Goal: Task Accomplishment & Management: Manage account settings

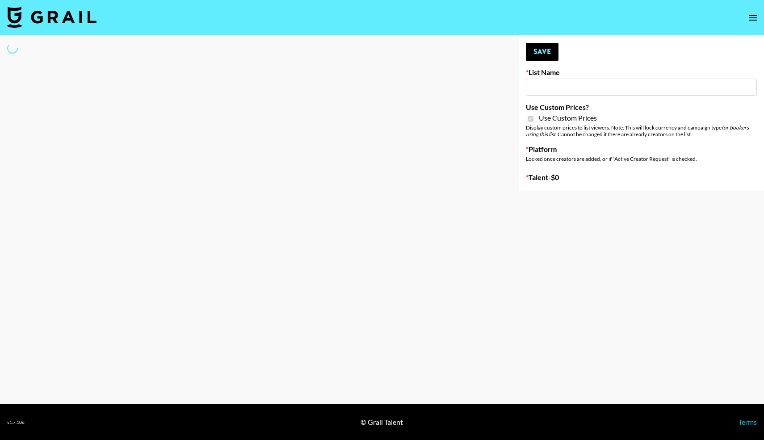
type input "Farmville (12th Oct)"
checkbox input "true"
select select "Brand"
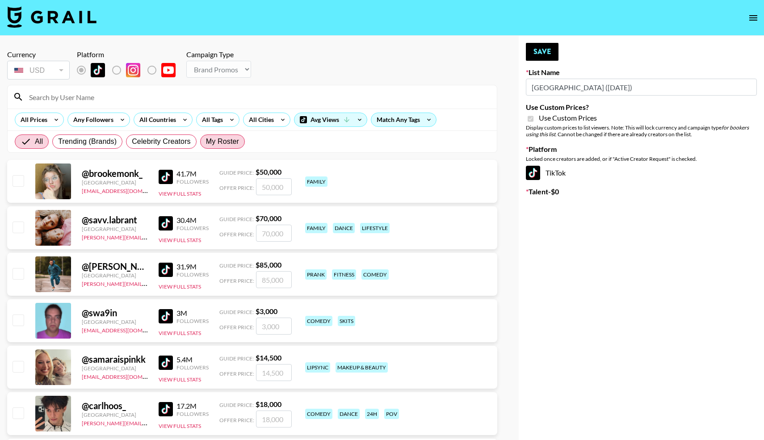
click at [204, 144] on label "My Roster" at bounding box center [222, 142] width 45 height 14
click at [206, 142] on input "My Roster" at bounding box center [206, 142] width 0 height 0
radio input "true"
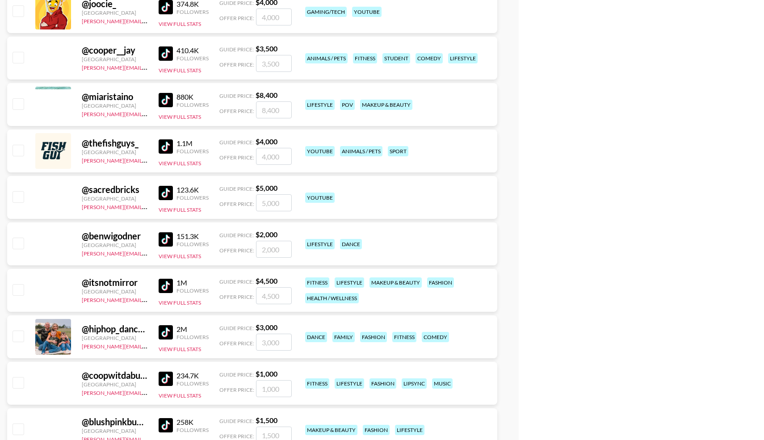
scroll to position [2216, 0]
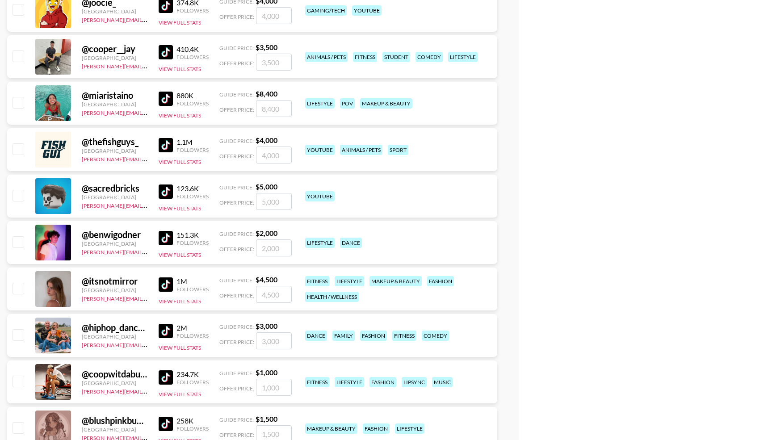
click at [15, 290] on input "checkbox" at bounding box center [18, 288] width 11 height 11
checkbox input "true"
drag, startPoint x: 279, startPoint y: 296, endPoint x: 231, endPoint y: 320, distance: 54.2
type input "6000"
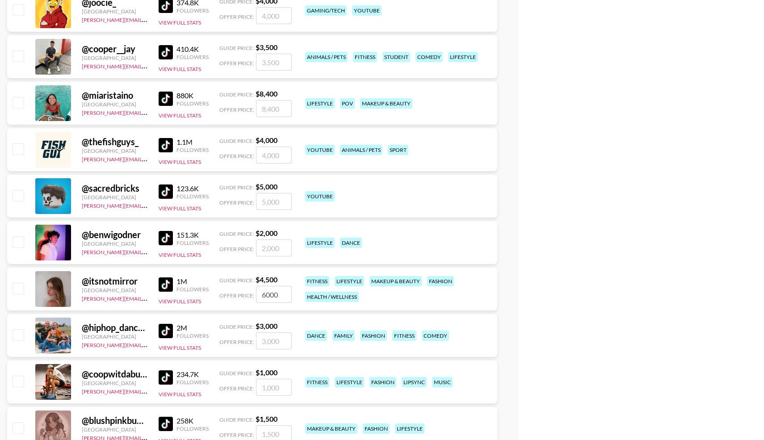
checkbox input "false"
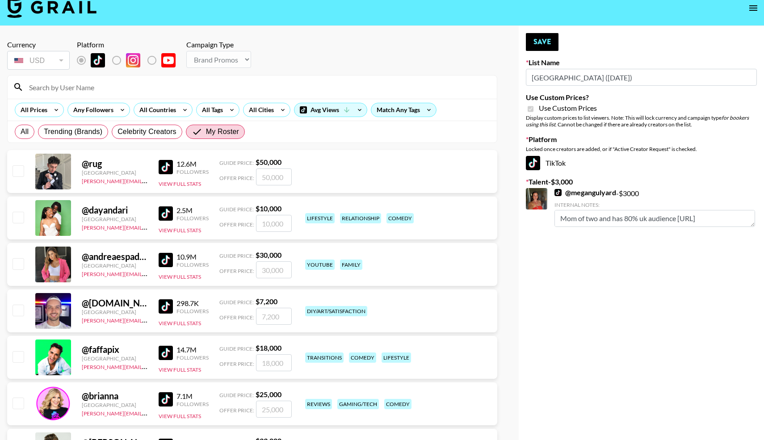
scroll to position [0, 0]
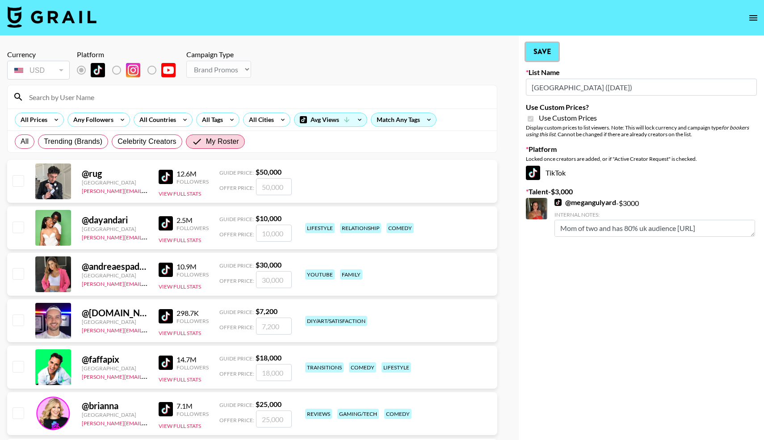
click at [540, 52] on button "Save" at bounding box center [542, 52] width 33 height 18
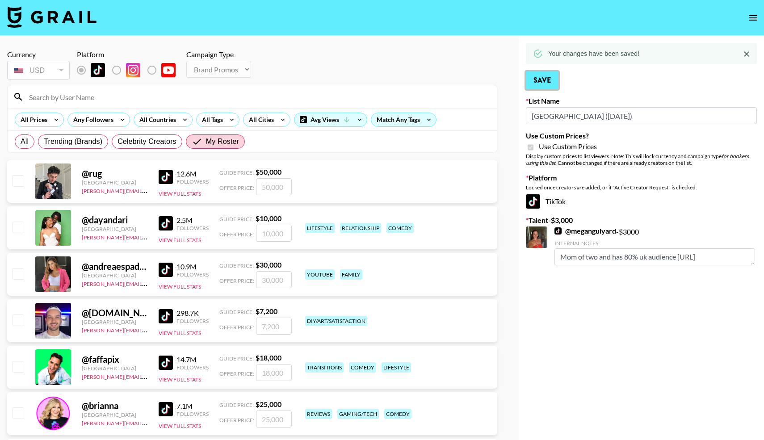
click at [554, 87] on button "Save" at bounding box center [542, 81] width 33 height 18
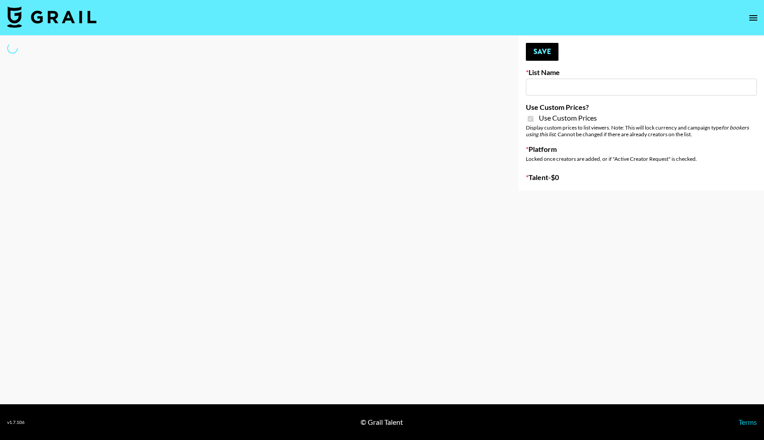
type input "[GEOGRAPHIC_DATA] ([DATE])"
checkbox input "true"
select select "Brand"
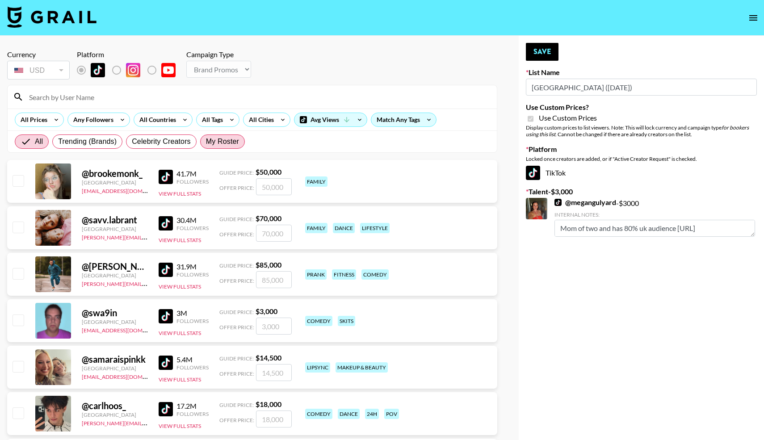
click at [234, 140] on span "My Roster" at bounding box center [222, 141] width 33 height 11
click at [206, 142] on input "My Roster" at bounding box center [206, 142] width 0 height 0
radio input "true"
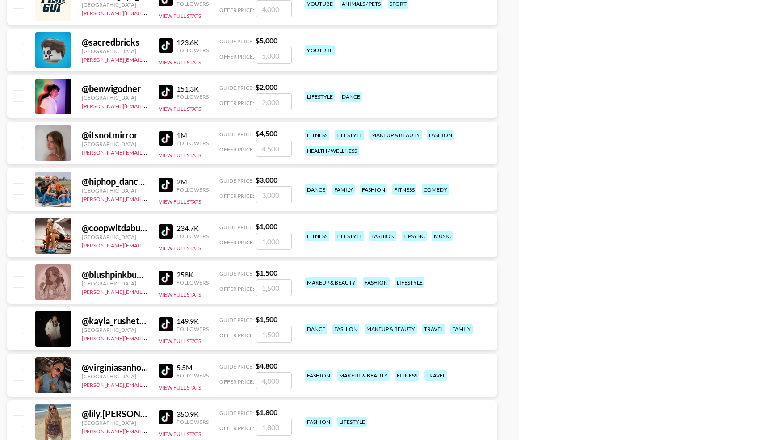
scroll to position [2374, 0]
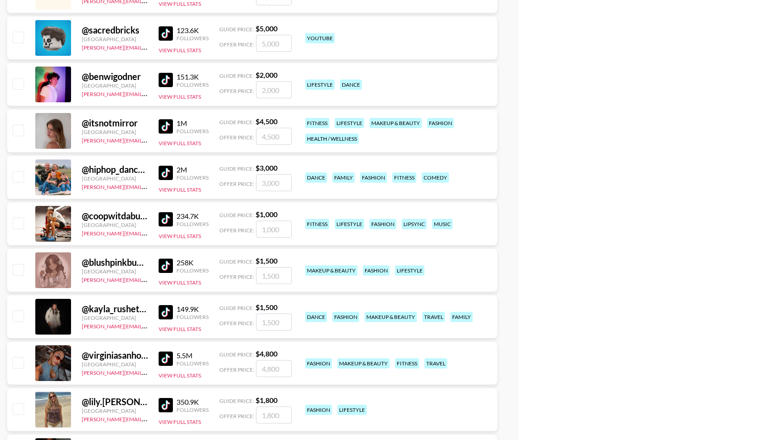
click at [18, 127] on input "checkbox" at bounding box center [18, 130] width 11 height 11
checkbox input "true"
drag, startPoint x: 285, startPoint y: 141, endPoint x: 254, endPoint y: 131, distance: 32.5
click at [253, 131] on div "Offer Price: 4500" at bounding box center [255, 136] width 72 height 17
type input "5"
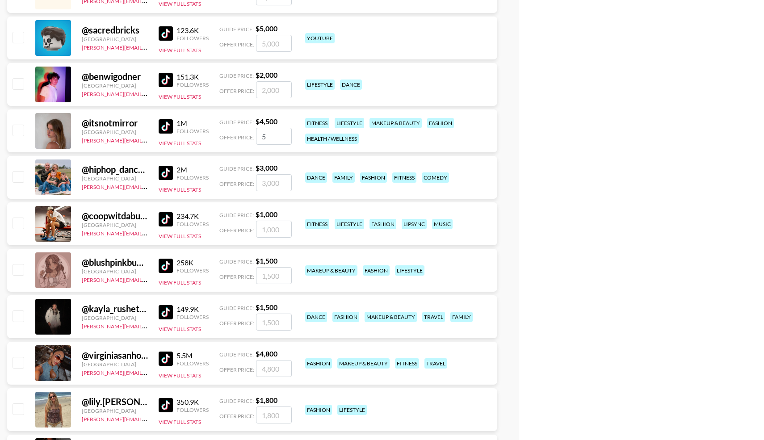
checkbox input "false"
checkbox input "true"
type input "6000"
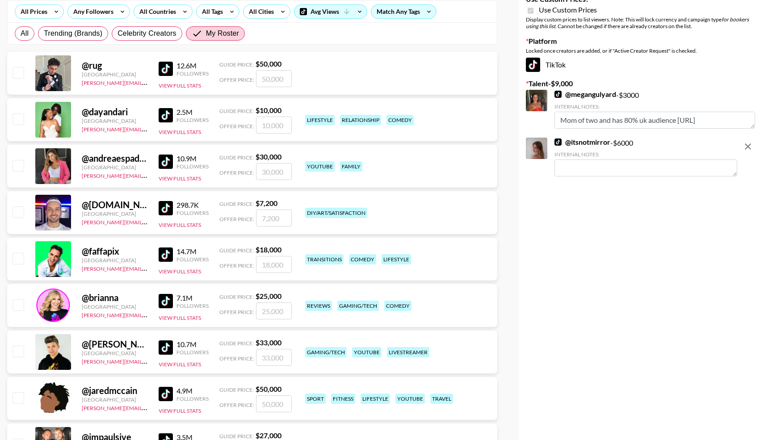
scroll to position [0, 0]
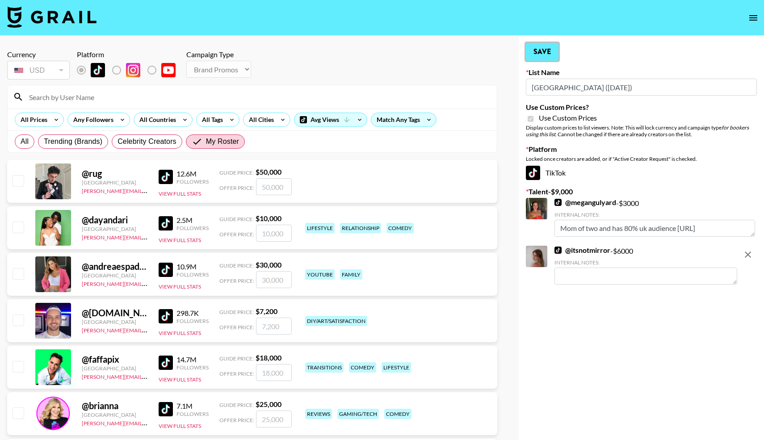
click at [537, 51] on button "Save" at bounding box center [542, 52] width 33 height 18
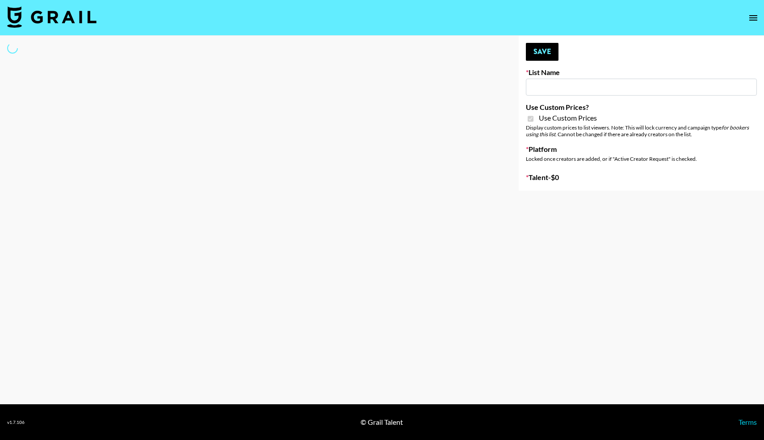
type input "Twodots ([DATE])"
checkbox input "true"
select select "Brand"
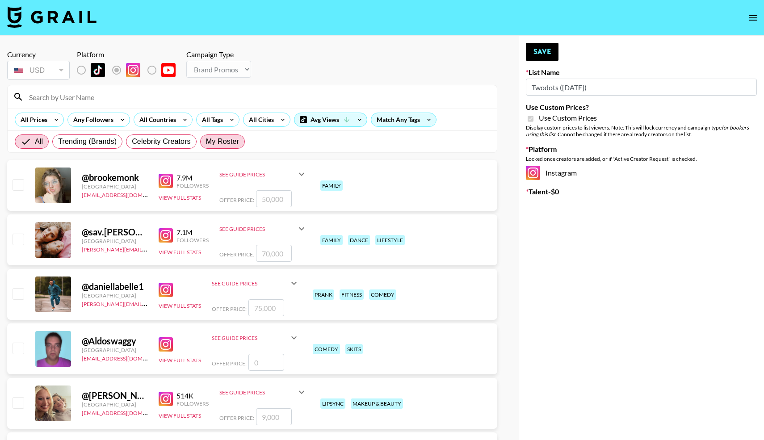
click at [228, 143] on span "My Roster" at bounding box center [222, 141] width 33 height 11
click at [206, 142] on input "My Roster" at bounding box center [206, 142] width 0 height 0
radio input "true"
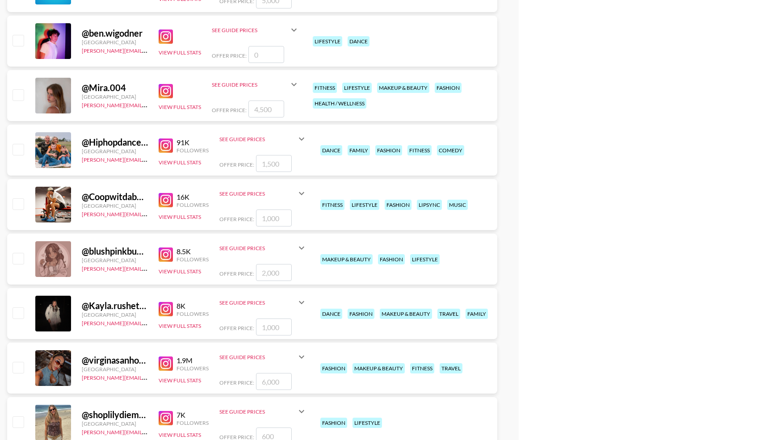
scroll to position [2812, 0]
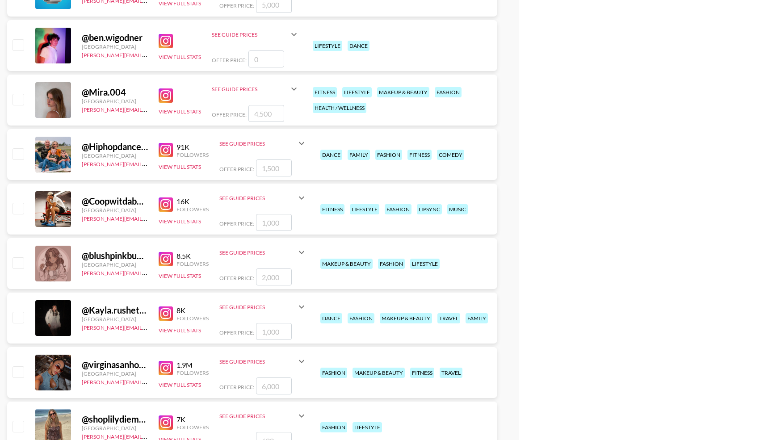
click at [21, 99] on input "checkbox" at bounding box center [18, 99] width 11 height 11
checkbox input "true"
type input "4500"
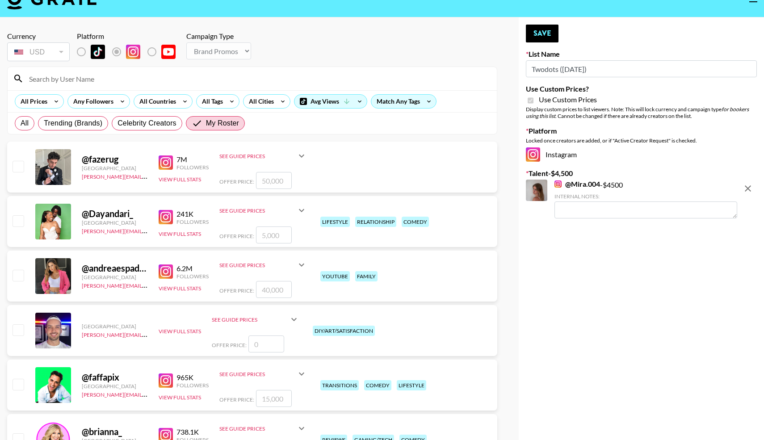
scroll to position [0, 0]
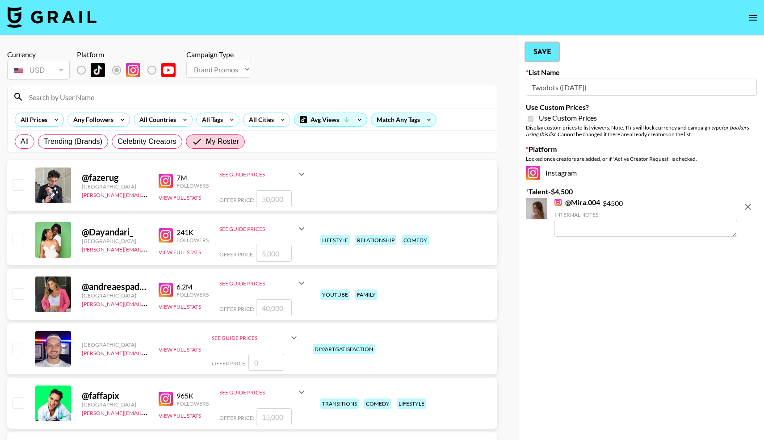
click at [551, 49] on button "Save" at bounding box center [542, 52] width 33 height 18
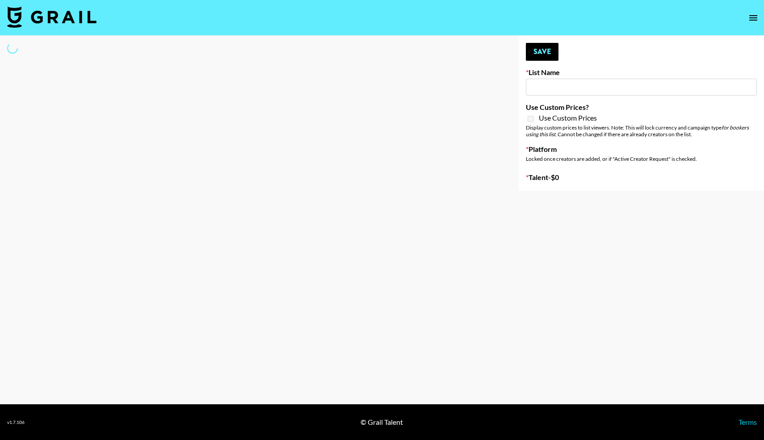
type input "June's Journey ([DATE])"
select select "Song"
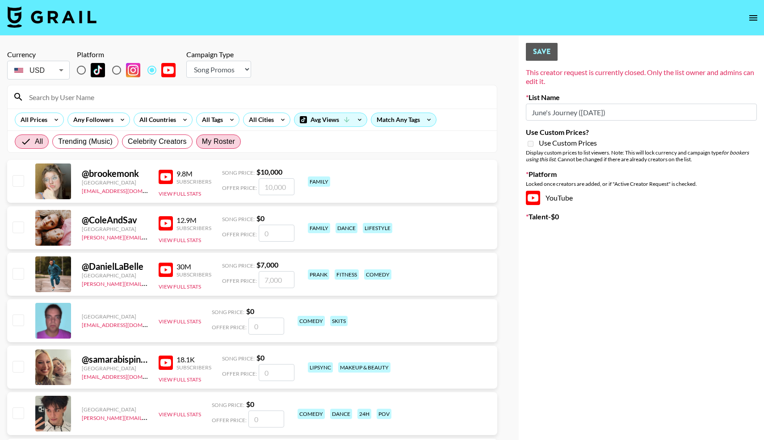
click at [217, 143] on span "My Roster" at bounding box center [218, 141] width 33 height 11
click at [202, 142] on input "My Roster" at bounding box center [202, 142] width 0 height 0
radio input "true"
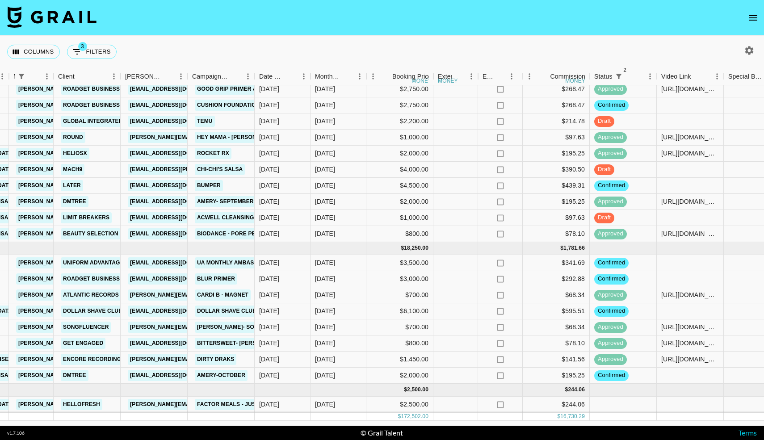
scroll to position [979, 244]
